Goal: Transaction & Acquisition: Subscribe to service/newsletter

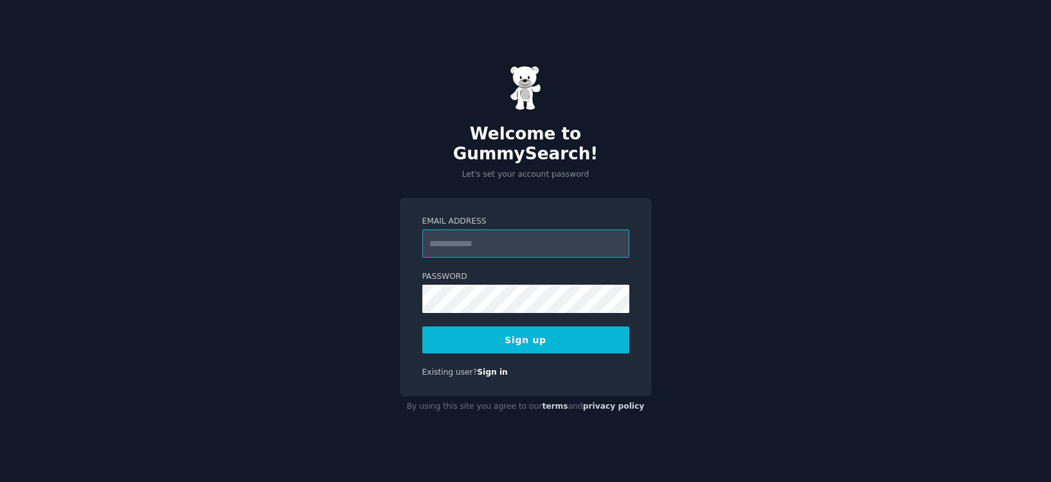
type input "**********"
click at [487, 327] on button "Sign up" at bounding box center [525, 340] width 207 height 27
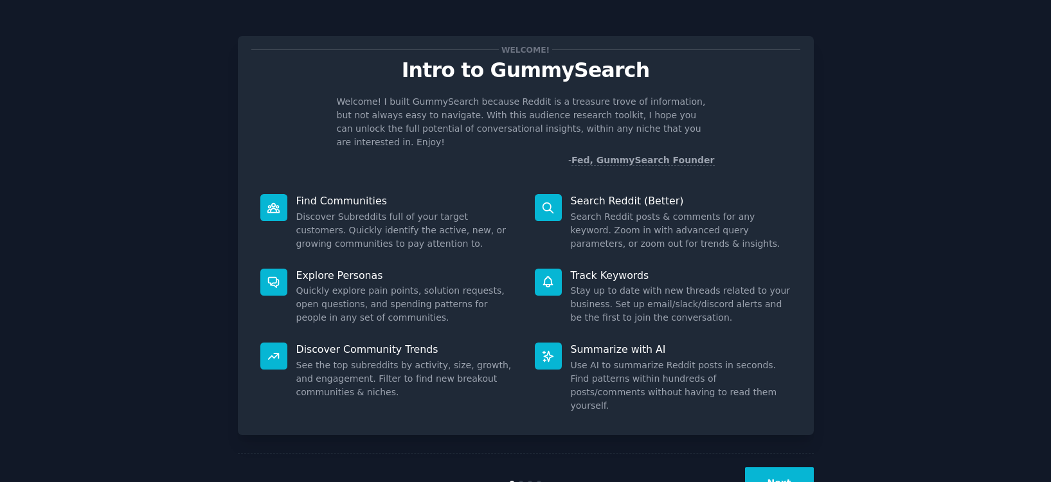
click at [790, 467] on button "Next" at bounding box center [779, 483] width 69 height 32
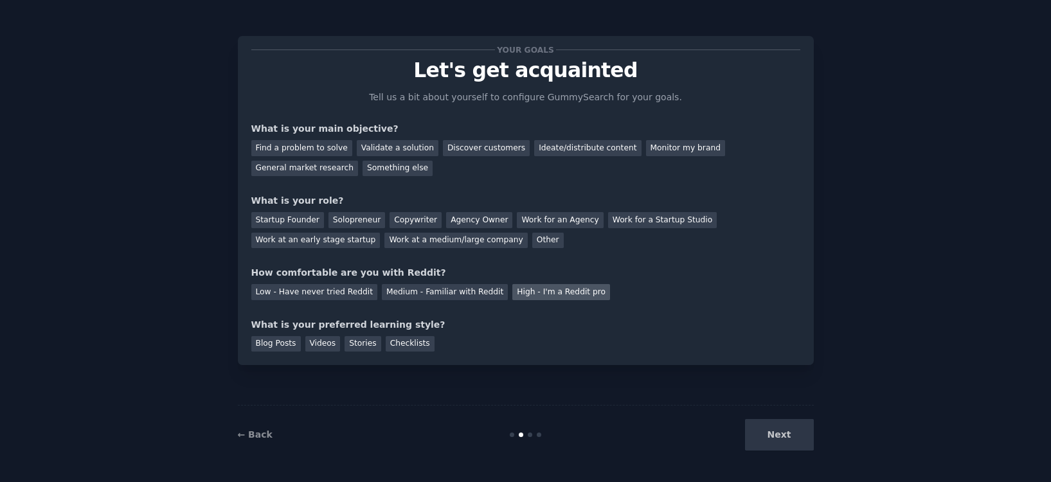
click at [544, 295] on div "High - I'm a Reddit pro" at bounding box center [561, 292] width 98 height 16
click at [343, 225] on div "Solopreneur" at bounding box center [357, 220] width 57 height 16
click at [549, 146] on div "Ideate/distribute content" at bounding box center [587, 148] width 107 height 16
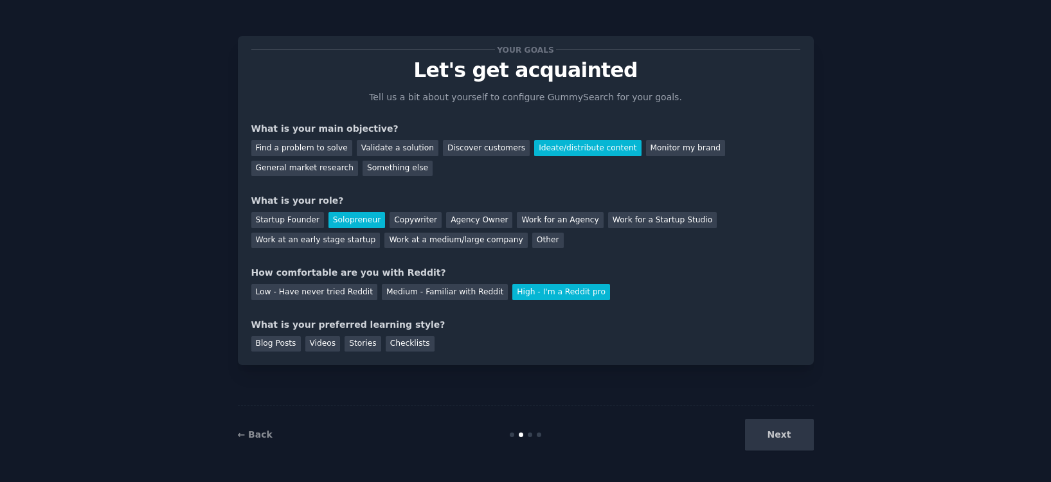
click at [549, 146] on div "Ideate/distribute content" at bounding box center [587, 148] width 107 height 16
click at [325, 179] on div "Your goals Let's get acquainted Tell us a bit about yourself to configure Gummy…" at bounding box center [525, 201] width 549 height 302
click at [329, 169] on div "General market research" at bounding box center [304, 169] width 107 height 16
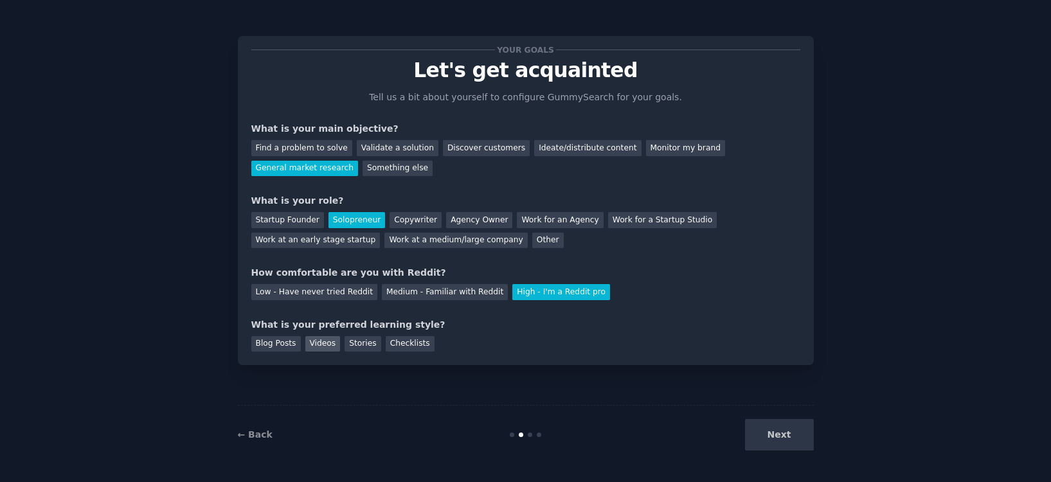
click at [325, 345] on div "Videos" at bounding box center [322, 344] width 35 height 16
click at [770, 431] on button "Next" at bounding box center [779, 435] width 69 height 32
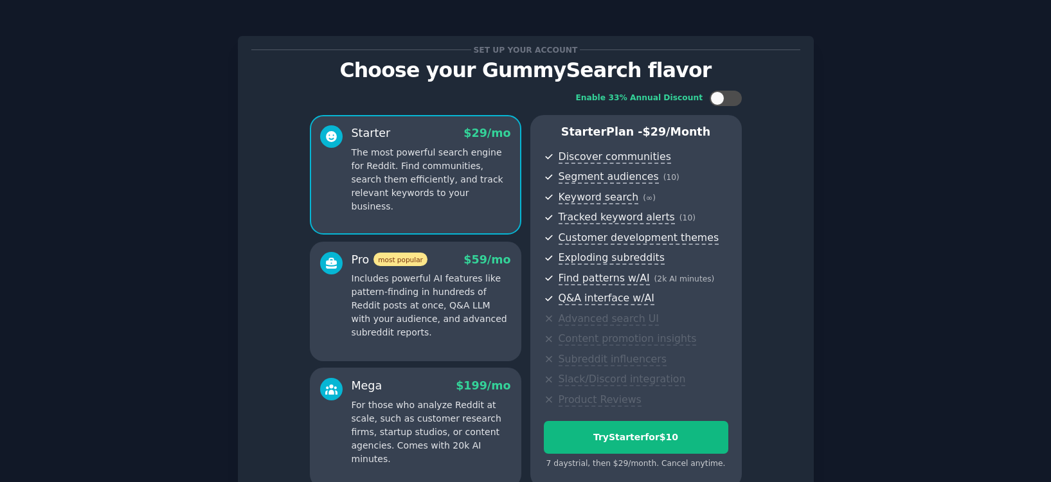
click at [449, 296] on p "Includes powerful AI features like pattern-finding in hundreds of Reddit posts …" at bounding box center [431, 306] width 159 height 68
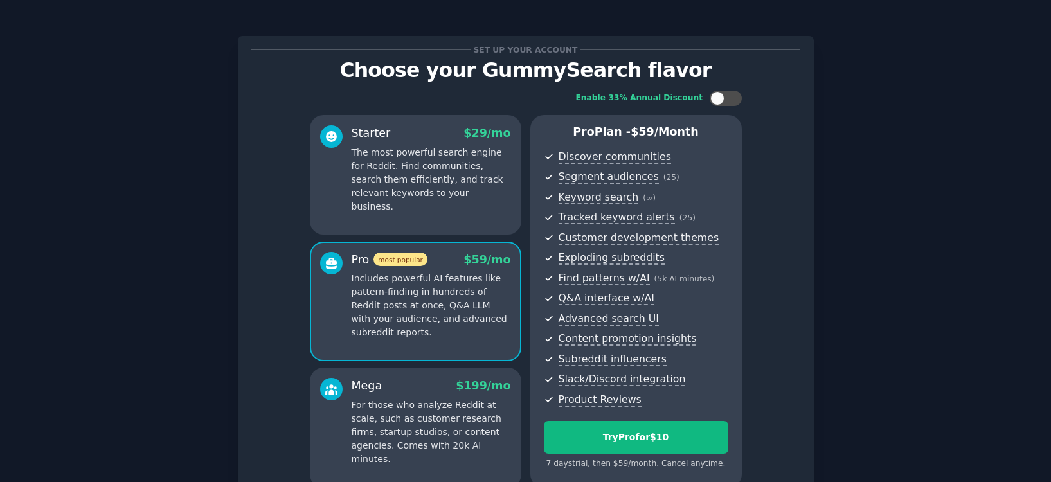
click at [454, 185] on p "The most powerful search engine for Reddit. Find communities, search them effic…" at bounding box center [431, 180] width 159 height 68
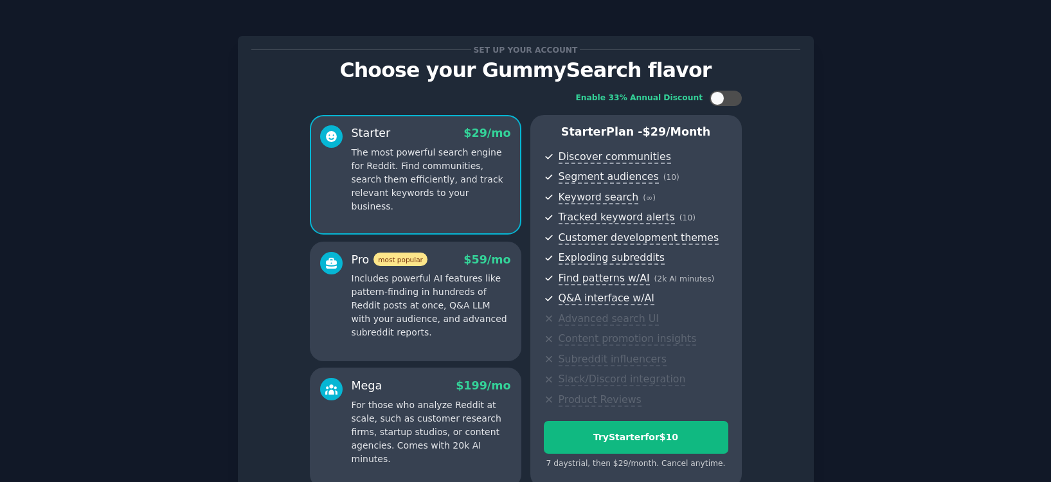
click at [478, 176] on p "The most powerful search engine for Reddit. Find communities, search them effic…" at bounding box center [431, 180] width 159 height 68
click at [723, 102] on div at bounding box center [726, 98] width 32 height 15
checkbox input "true"
click at [465, 309] on p "Includes powerful AI features like pattern-finding in hundreds of Reddit posts …" at bounding box center [431, 306] width 159 height 68
